Goal: Task Accomplishment & Management: Use online tool/utility

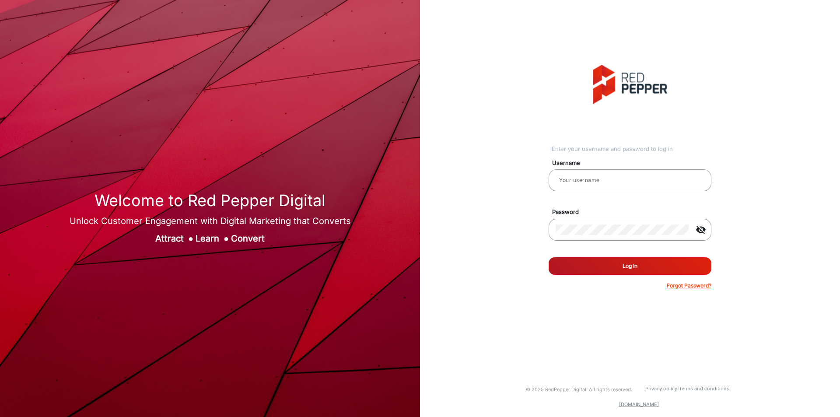
type input "[PERSON_NAME]"
click at [633, 256] on form "Username [PERSON_NAME] Password visibility_off Remember me Log In Forgot Passwo…" at bounding box center [630, 222] width 163 height 136
click at [633, 259] on button "Log In" at bounding box center [630, 266] width 163 height 18
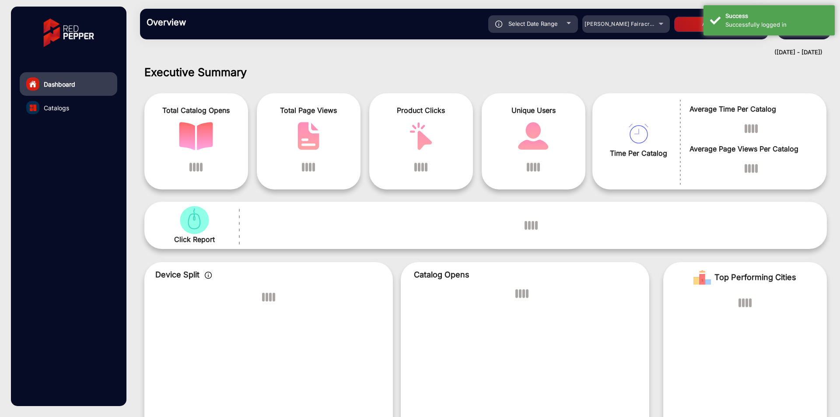
scroll to position [7, 0]
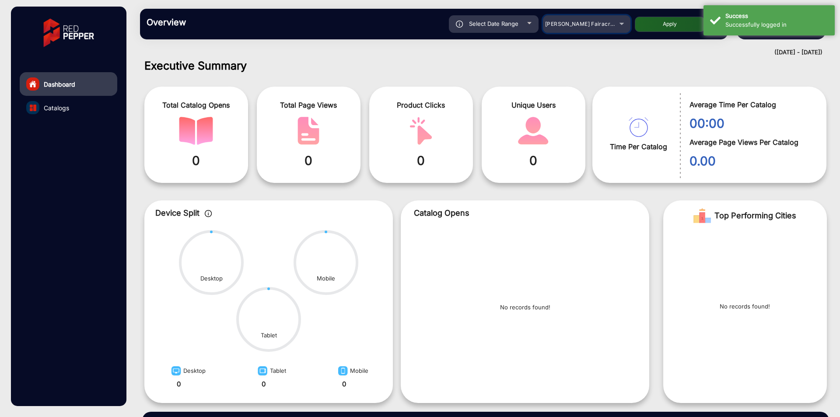
click at [596, 28] on div "[PERSON_NAME] Fairacre Farms" at bounding box center [580, 24] width 70 height 11
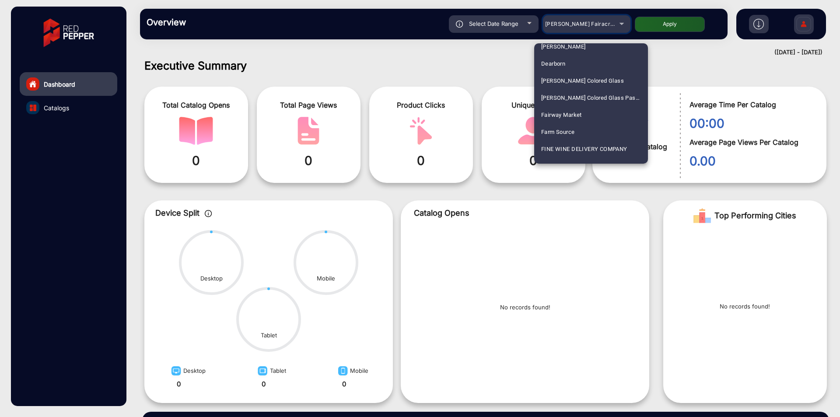
scroll to position [21, 0]
click at [566, 137] on mat-option "Arhaus" at bounding box center [591, 137] width 114 height 17
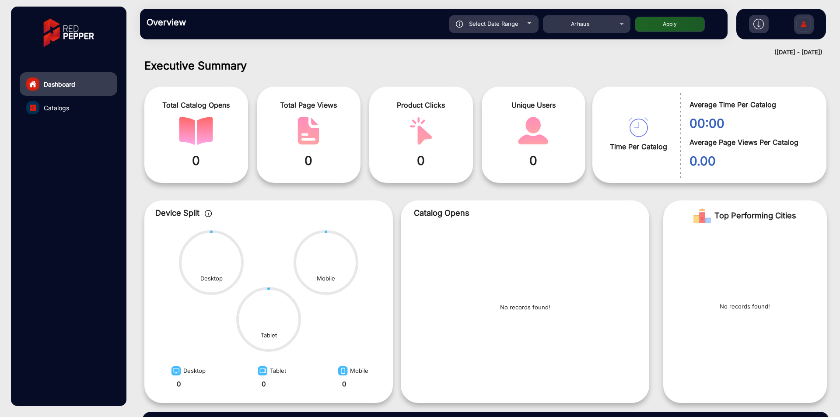
click at [661, 34] on div "Overview Reports Understand what makes your customers tick and learn how they a…" at bounding box center [434, 24] width 588 height 31
click at [665, 25] on button "Apply" at bounding box center [670, 24] width 70 height 15
type input "[DATE]"
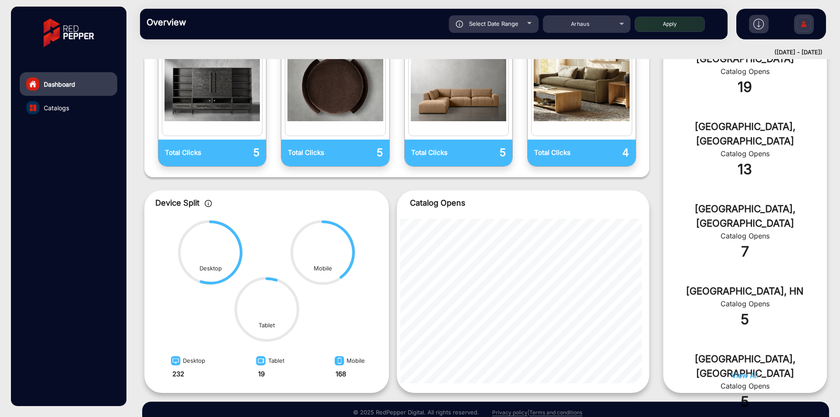
scroll to position [306, 0]
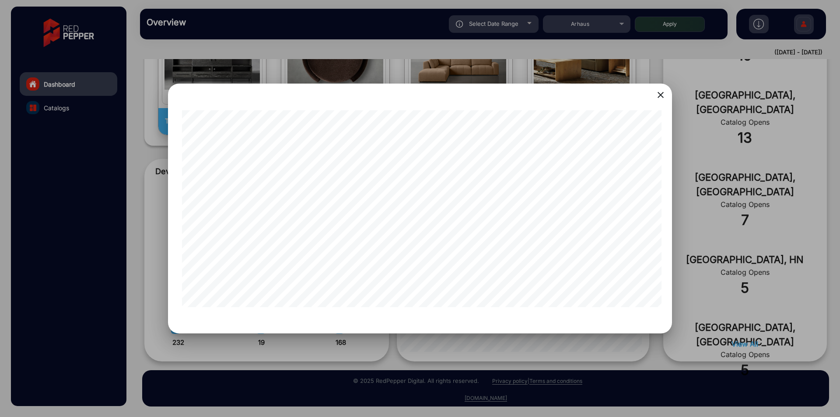
click at [662, 95] on mat-icon "close" at bounding box center [660, 95] width 11 height 11
